Goal: Information Seeking & Learning: Learn about a topic

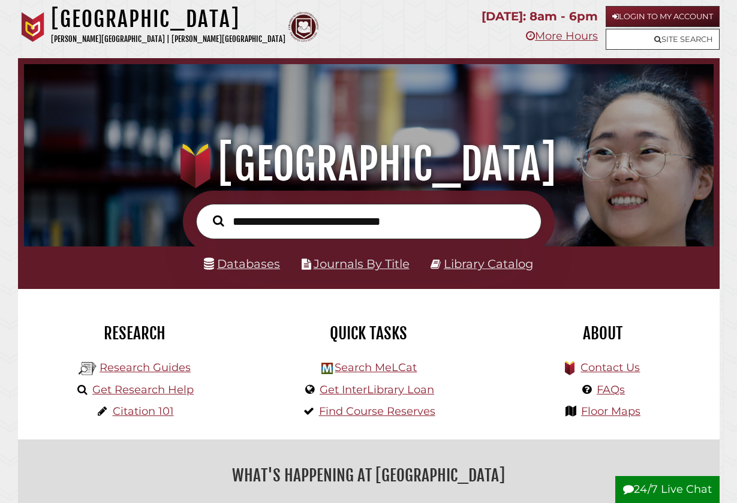
scroll to position [228, 684]
click at [239, 269] on link "Databases" at bounding box center [242, 264] width 76 height 14
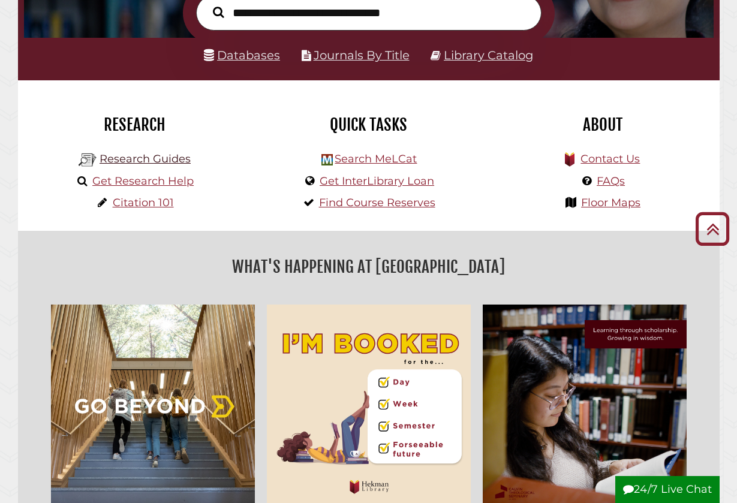
scroll to position [217, 0]
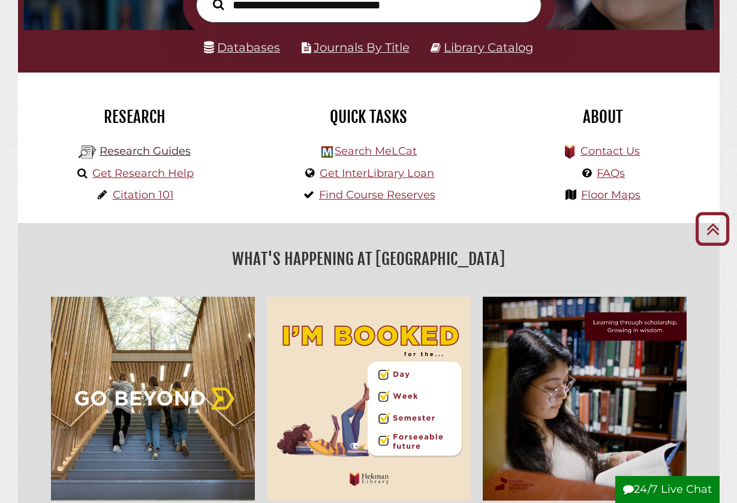
click at [143, 145] on link "Research Guides" at bounding box center [145, 151] width 91 height 13
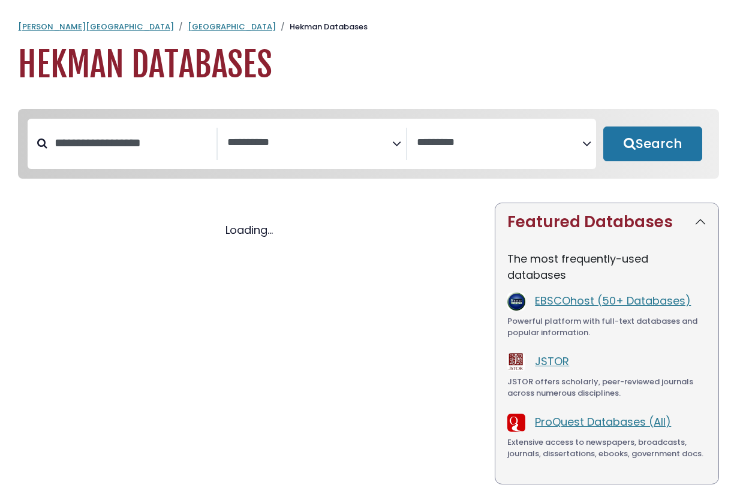
select select "Database Subject Filter"
select select "Database Vendors Filter"
select select "Database Subject Filter"
select select "Database Vendors Filter"
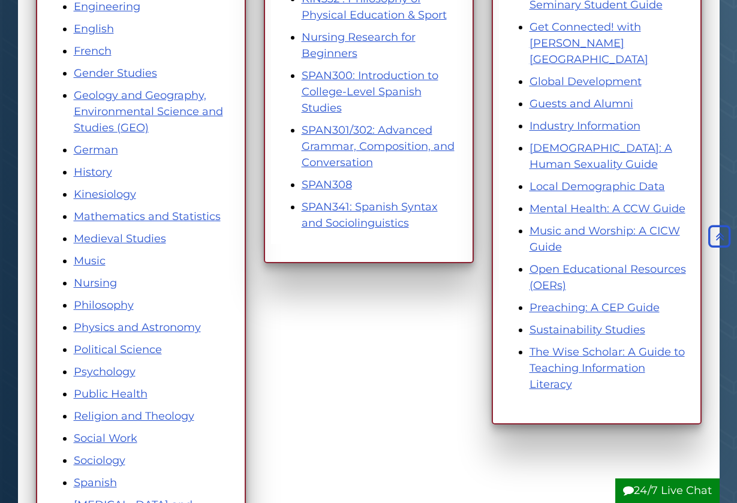
scroll to position [511, 0]
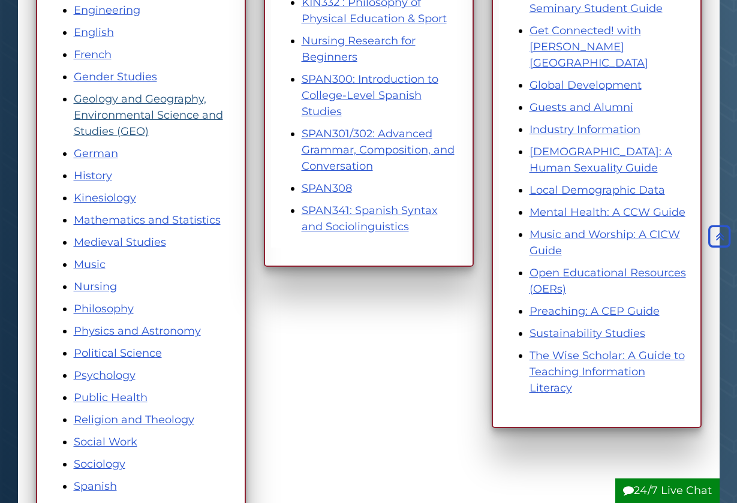
click at [133, 127] on link "Geology and Geography, Environmental Science and Studies (GEO)" at bounding box center [148, 115] width 149 height 46
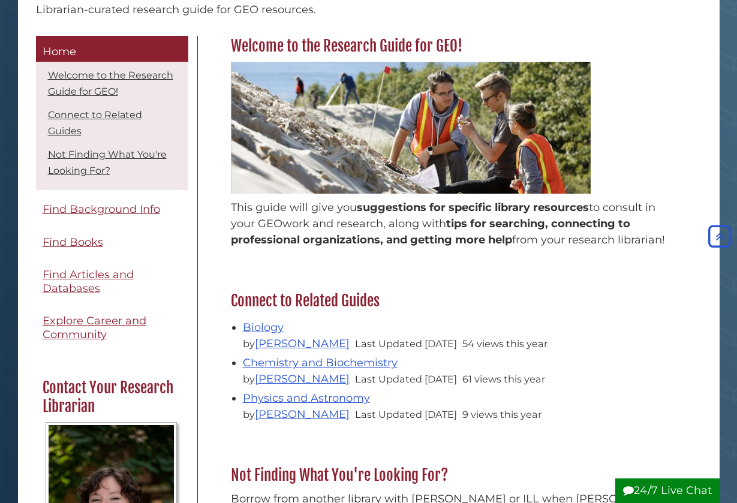
scroll to position [178, 0]
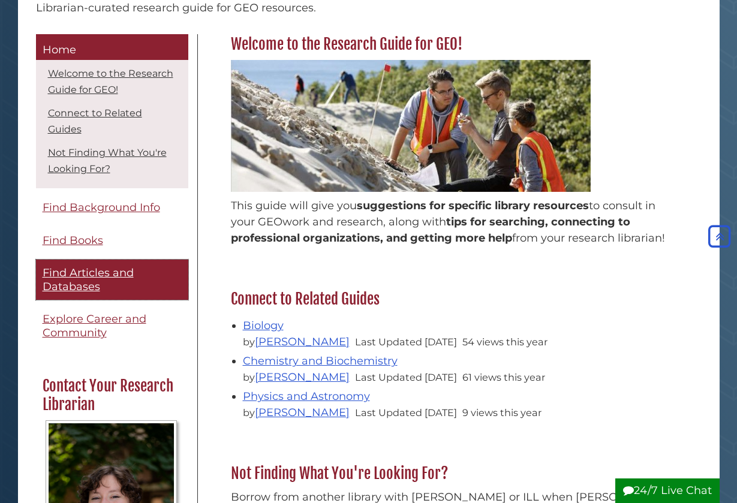
click at [115, 267] on span "Find Articles and Databases" at bounding box center [88, 279] width 91 height 27
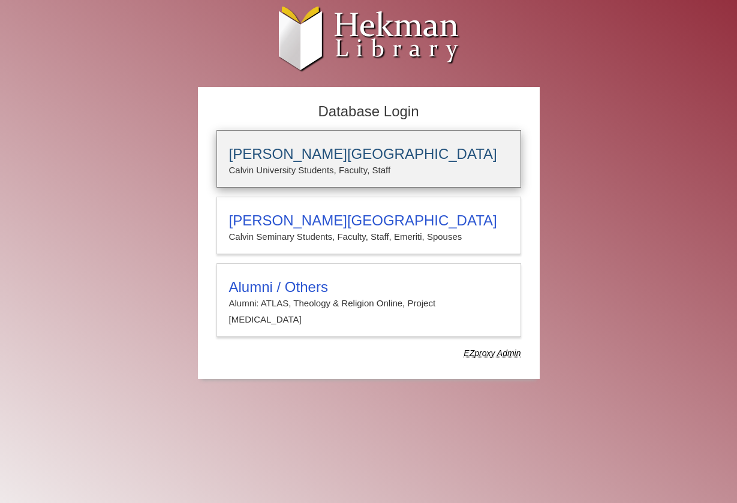
click at [305, 168] on p "Calvin University Students, Faculty, Staff" at bounding box center [368, 171] width 279 height 16
